Goal: Task Accomplishment & Management: Complete application form

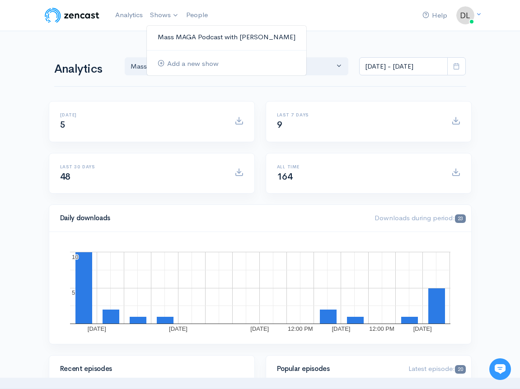
click at [168, 38] on link "Mass MAGA Podcast with [PERSON_NAME]" at bounding box center [226, 37] width 159 height 16
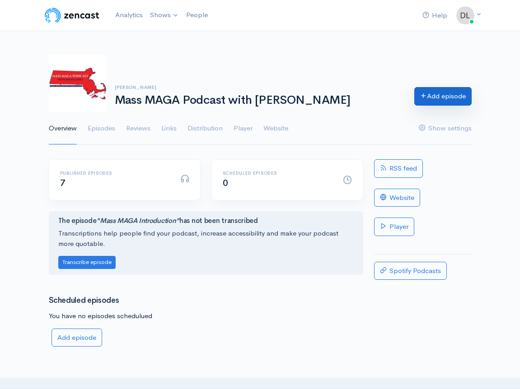
click at [447, 94] on link "Add episode" at bounding box center [442, 96] width 57 height 19
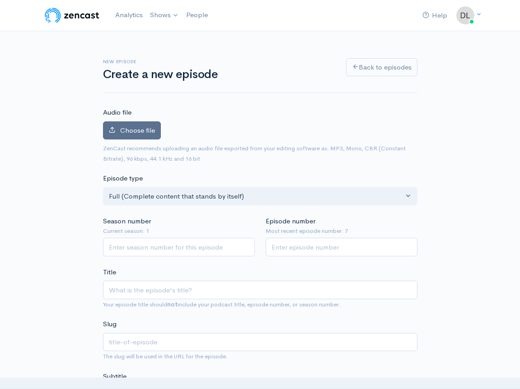
click at [132, 131] on span "Choose file" at bounding box center [137, 130] width 35 height 9
click at [0, 0] on input "Choose file" at bounding box center [0, 0] width 0 height 0
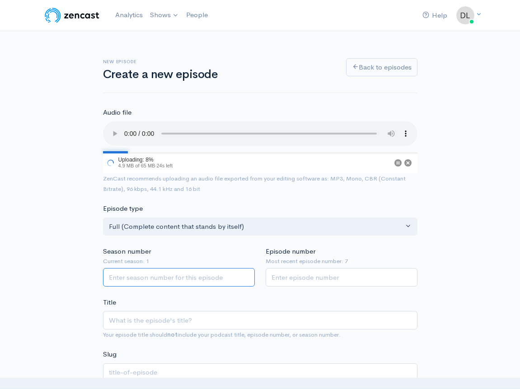
type input "1"
click at [244, 268] on input "1" at bounding box center [179, 277] width 152 height 19
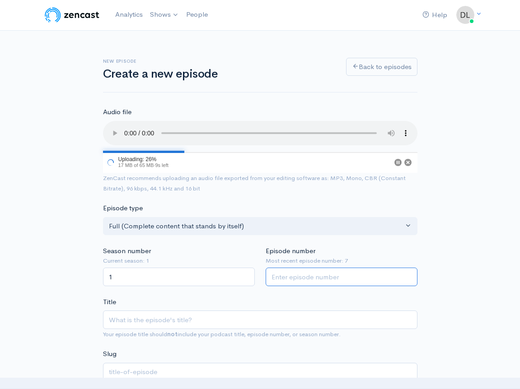
click at [374, 268] on input "Episode number" at bounding box center [342, 277] width 152 height 19
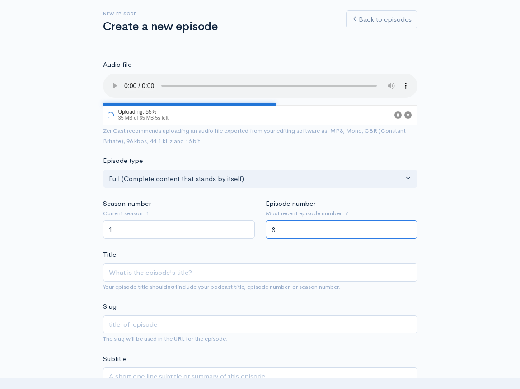
scroll to position [75, 0]
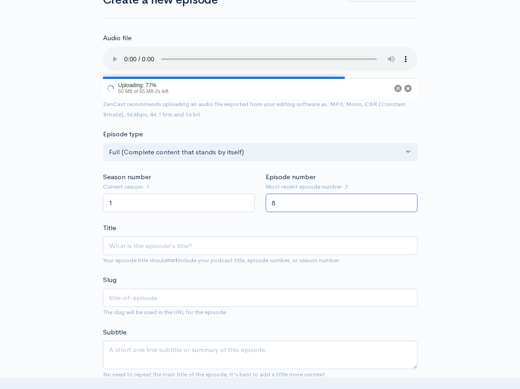
type input "8"
click at [214, 237] on input "Title" at bounding box center [260, 246] width 314 height 19
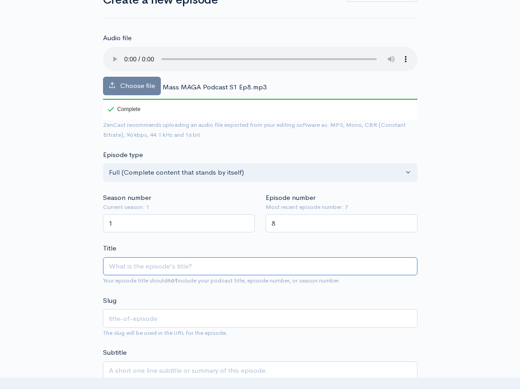
type input "B"
type input "b"
type input "Br"
type input "br"
type input "Bra"
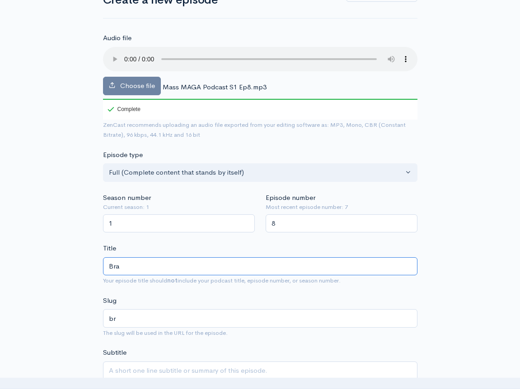
type input "bra"
type input "[PERSON_NAME]"
type input "[PERSON_NAME]-w"
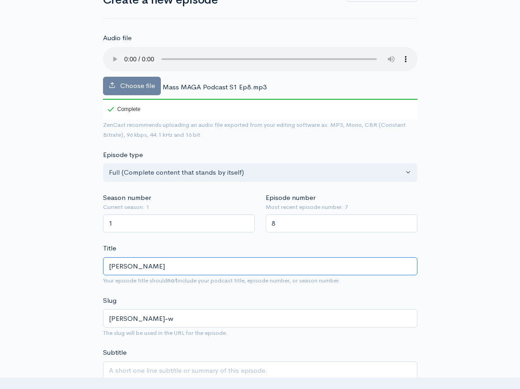
type input "[PERSON_NAME]"
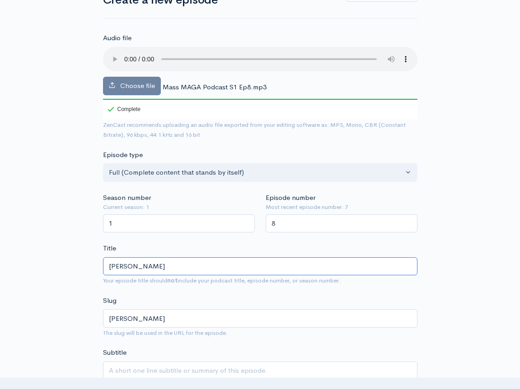
type input "[PERSON_NAME]"
type input "[PERSON_NAME]-i"
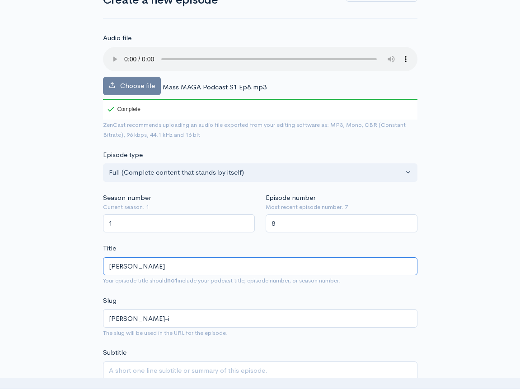
type input "[PERSON_NAME] In"
type input "[PERSON_NAME]-in"
type input "[PERSON_NAME] Int"
type input "[PERSON_NAME]-int"
type input "[PERSON_NAME] Inte"
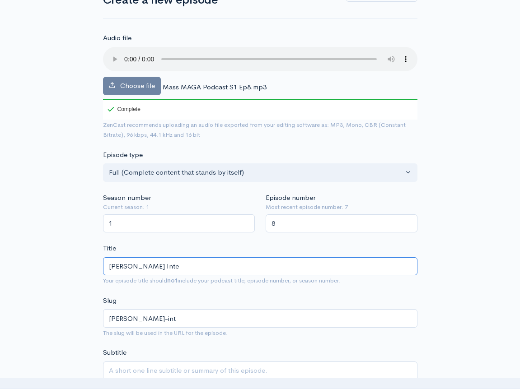
type input "[PERSON_NAME]-inte"
type input "[PERSON_NAME] Inter"
type input "[PERSON_NAME]-inter"
type input "[PERSON_NAME] Interv"
type input "[PERSON_NAME]-interv"
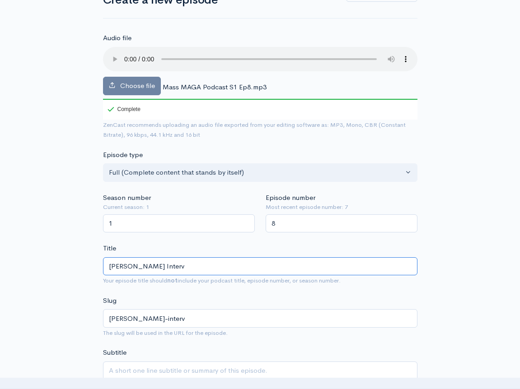
type input "[PERSON_NAME] Intervi"
type input "[PERSON_NAME]-intervi"
type input "[PERSON_NAME] Intervie"
type input "[PERSON_NAME]-intervie"
type input "[PERSON_NAME] Interview"
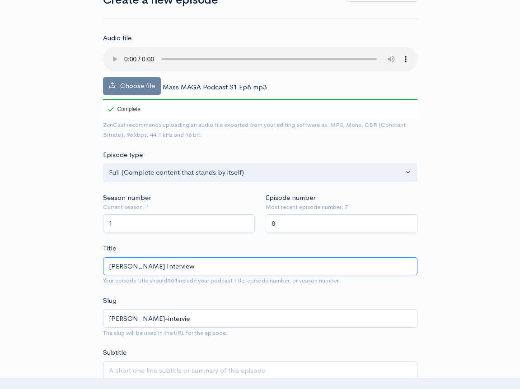
type input "[PERSON_NAME]-interview"
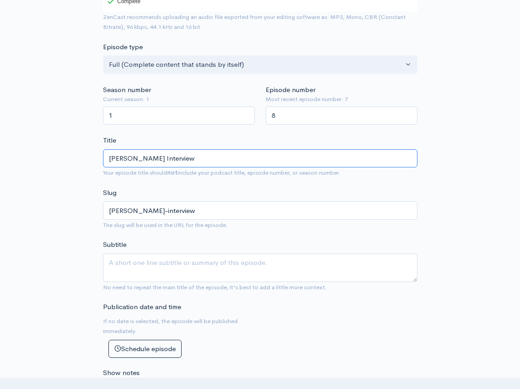
scroll to position [183, 0]
type input "[PERSON_NAME] Interview"
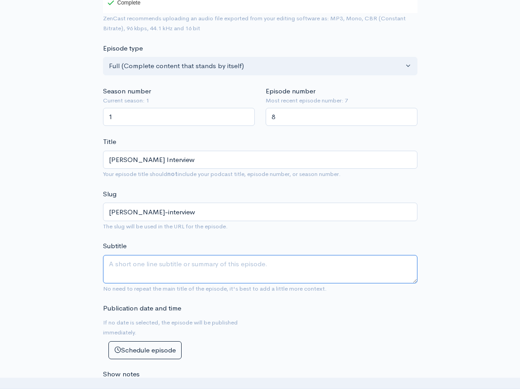
click at [273, 255] on textarea "Subtitle" at bounding box center [260, 269] width 314 height 28
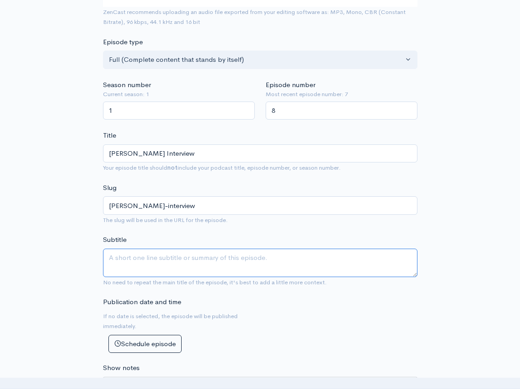
paste textarea "This month, Mass GOP National Committeeman [PERSON_NAME] discusses GOP candidat…"
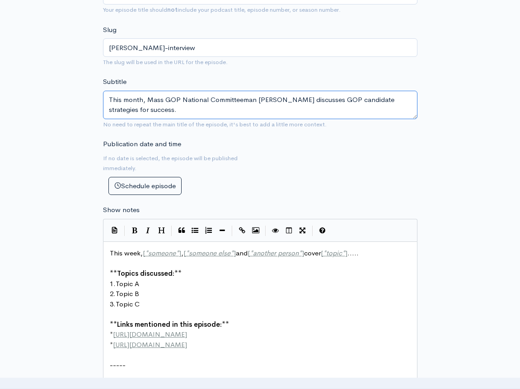
scroll to position [348, 0]
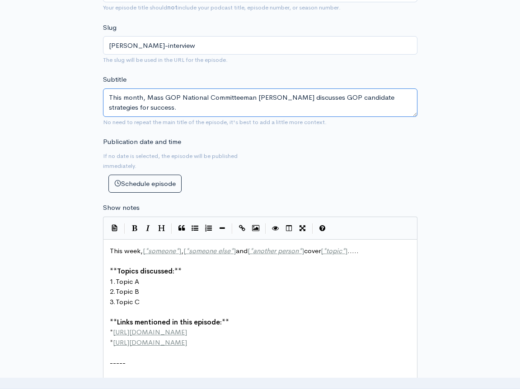
type textarea "This month, Mass GOP National Committeeman [PERSON_NAME] discusses GOP candidat…"
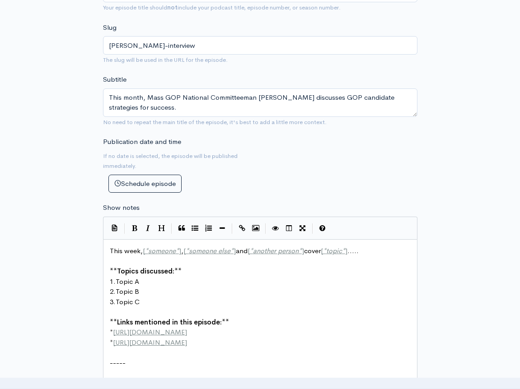
scroll to position [5, 0]
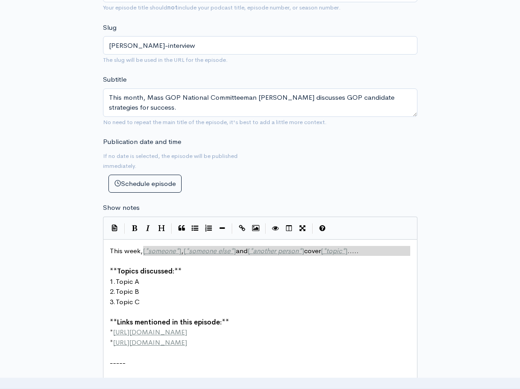
type textarea "[*someone*], [*someone else*]"
drag, startPoint x: 142, startPoint y: 236, endPoint x: 238, endPoint y: 238, distance: 95.3
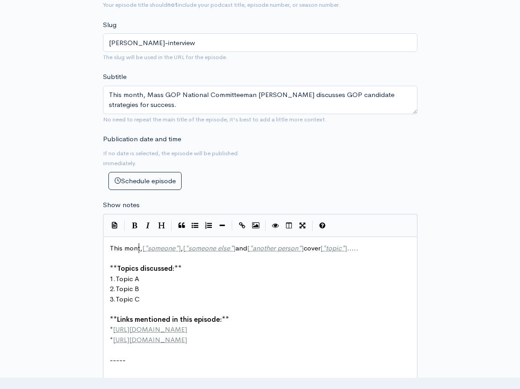
type textarea "month"
drag, startPoint x: 146, startPoint y: 234, endPoint x: 242, endPoint y: 234, distance: 96.2
type textarea "[PERSON_NAME]"
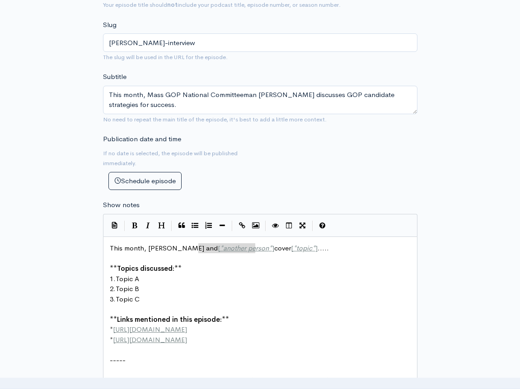
drag, startPoint x: 197, startPoint y: 234, endPoint x: 255, endPoint y: 234, distance: 57.4
type textarea "[PERSON_NAME]"
drag, startPoint x: 323, startPoint y: 79, endPoint x: 325, endPoint y: 86, distance: 6.9
click at [325, 86] on textarea "This month, Mass GOP National Committeeman [PERSON_NAME] discusses GOP candidat…" at bounding box center [260, 100] width 314 height 28
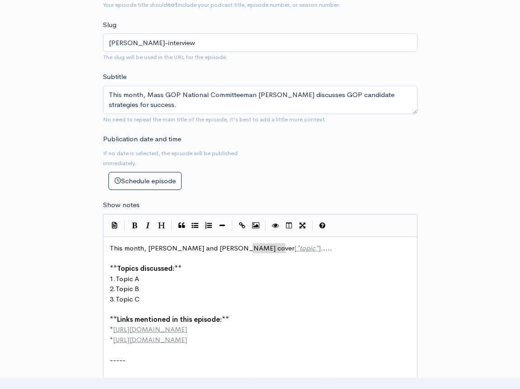
type textarea "[*topic*]....."
drag, startPoint x: 253, startPoint y: 233, endPoint x: 293, endPoint y: 233, distance: 40.2
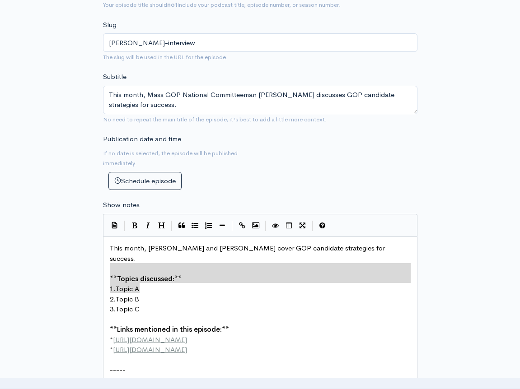
type textarea "**Topics discussed:** 1. Topic A 2. Topic B 3. Topic C"
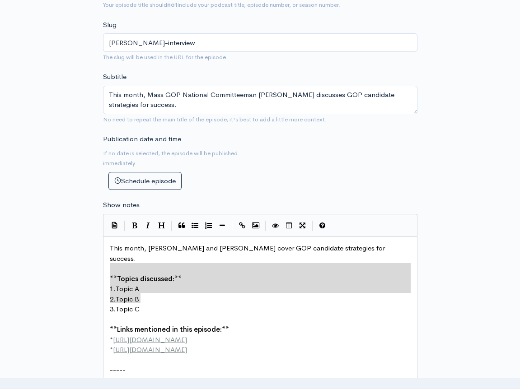
drag, startPoint x: 109, startPoint y: 252, endPoint x: 191, endPoint y: 282, distance: 87.2
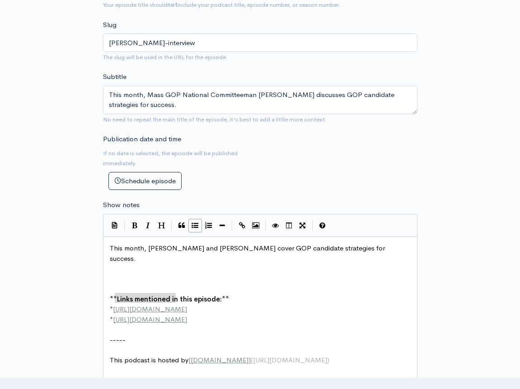
drag, startPoint x: 114, startPoint y: 284, endPoint x: 185, endPoint y: 285, distance: 71.4
type textarea "[DOMAIN_NAME]"
type textarea "* [URL][DOMAIN_NAME]"
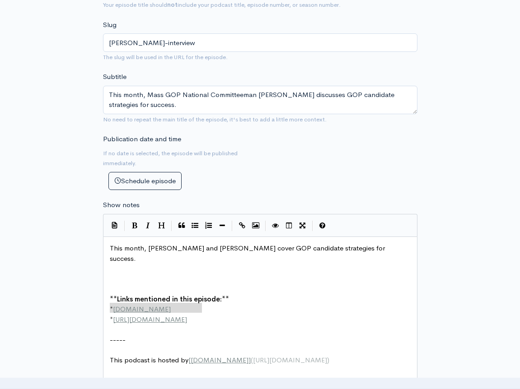
drag, startPoint x: 194, startPoint y: 293, endPoint x: 116, endPoint y: 296, distance: 78.2
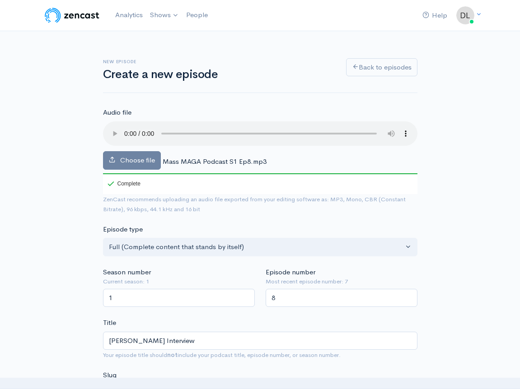
scroll to position [0, 0]
click at [123, 128] on audio at bounding box center [260, 134] width 314 height 24
click at [260, 128] on audio at bounding box center [260, 134] width 314 height 24
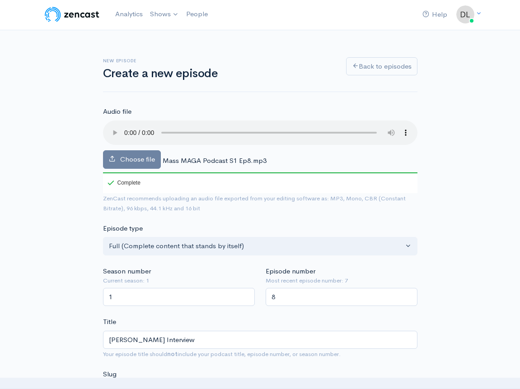
click at [358, 127] on audio at bounding box center [260, 133] width 314 height 24
click at [355, 128] on audio at bounding box center [260, 133] width 314 height 24
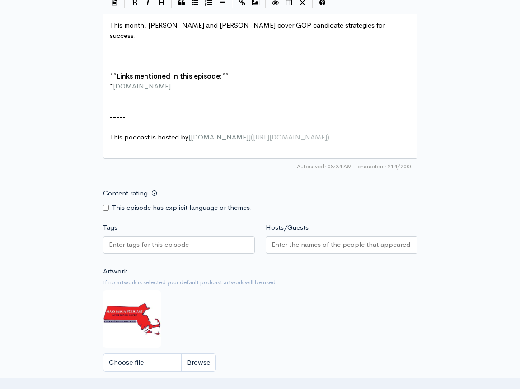
scroll to position [576, 0]
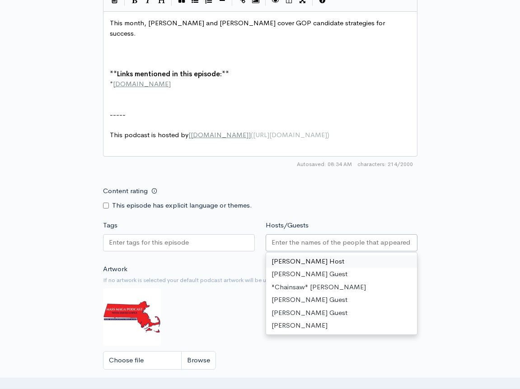
click at [301, 238] on input "Hosts/Guests" at bounding box center [341, 243] width 140 height 10
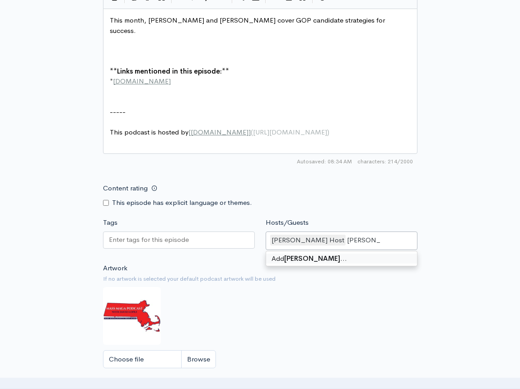
type input "[PERSON_NAME]"
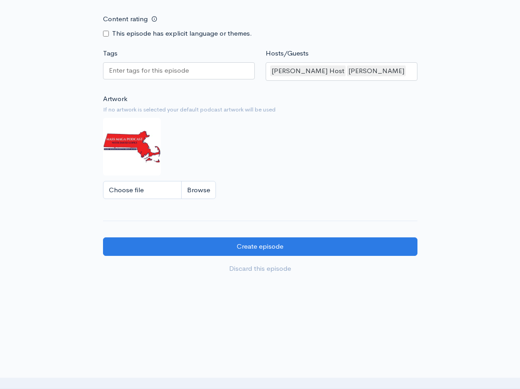
scroll to position [748, 0]
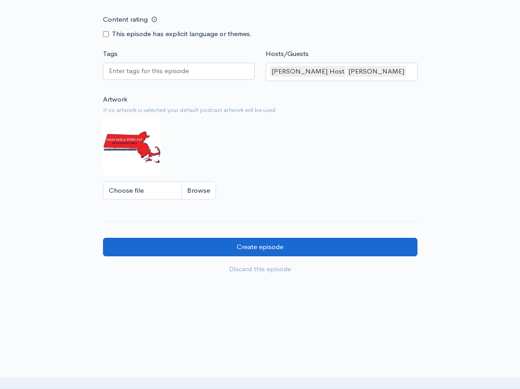
click at [312, 238] on input "Create episode" at bounding box center [260, 247] width 314 height 19
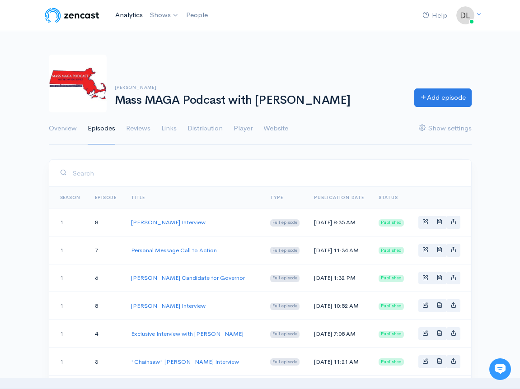
click at [135, 15] on link "Analytics" at bounding box center [129, 14] width 35 height 19
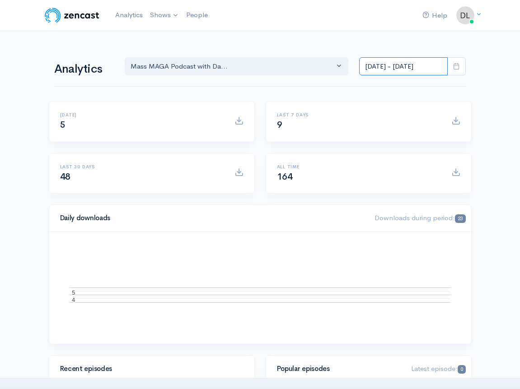
click at [409, 68] on input "[DATE] - [DATE]" at bounding box center [403, 66] width 89 height 19
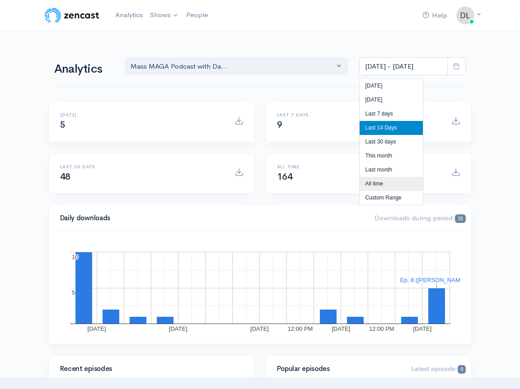
click at [391, 181] on li "All time" at bounding box center [391, 184] width 63 height 14
type input "Feb 19, 2025 - Oct 8, 2025"
